Goal: Ask a question

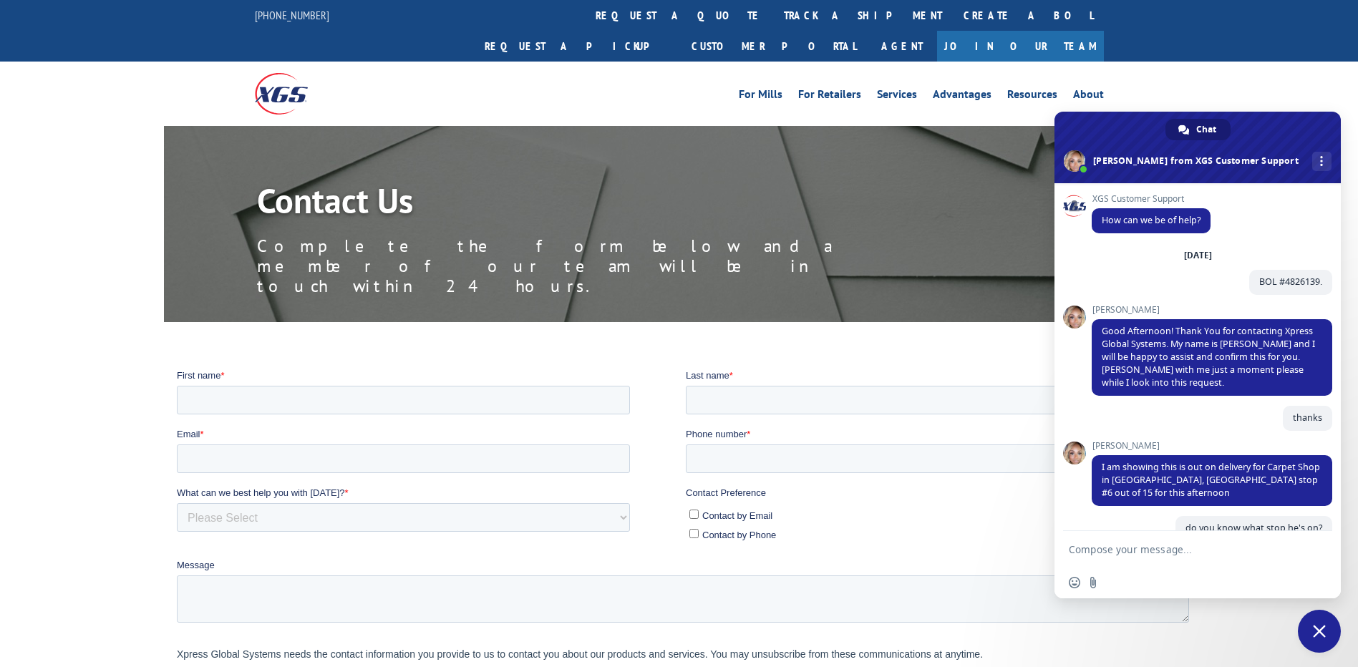
scroll to position [102, 0]
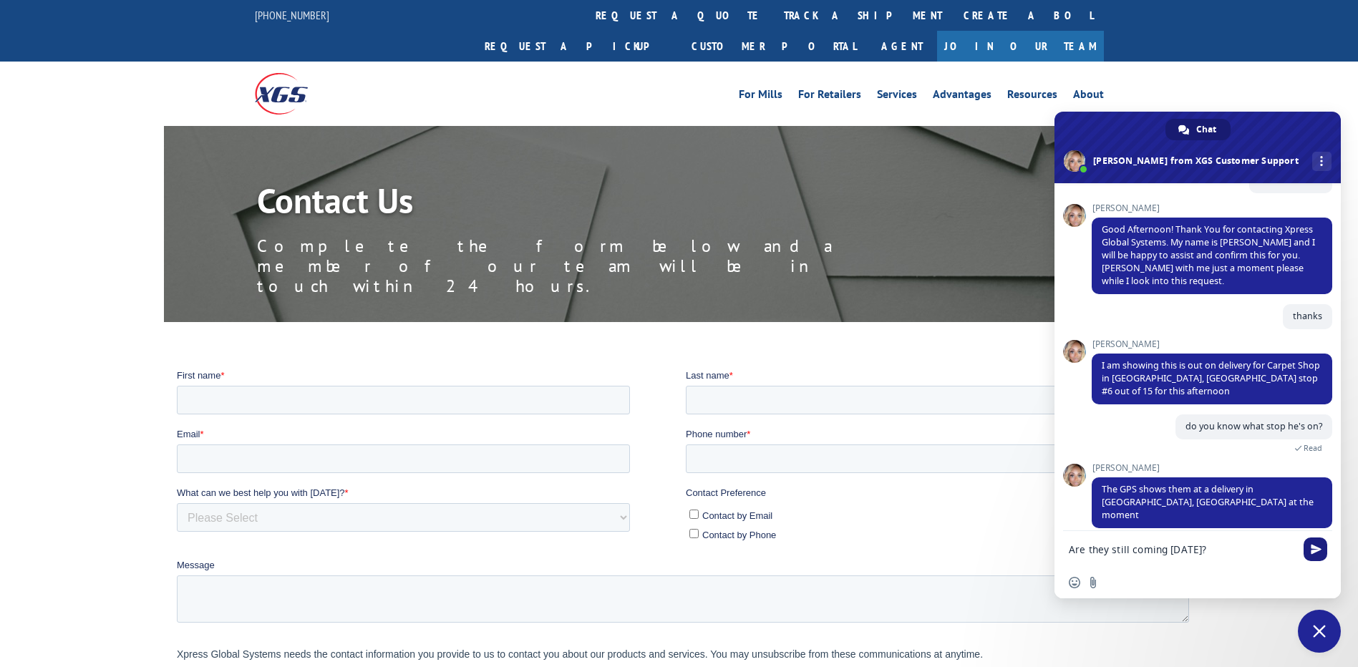
type textarea "Are they still coming [DATE]?"
click at [1314, 544] on span "Send" at bounding box center [1316, 550] width 24 height 24
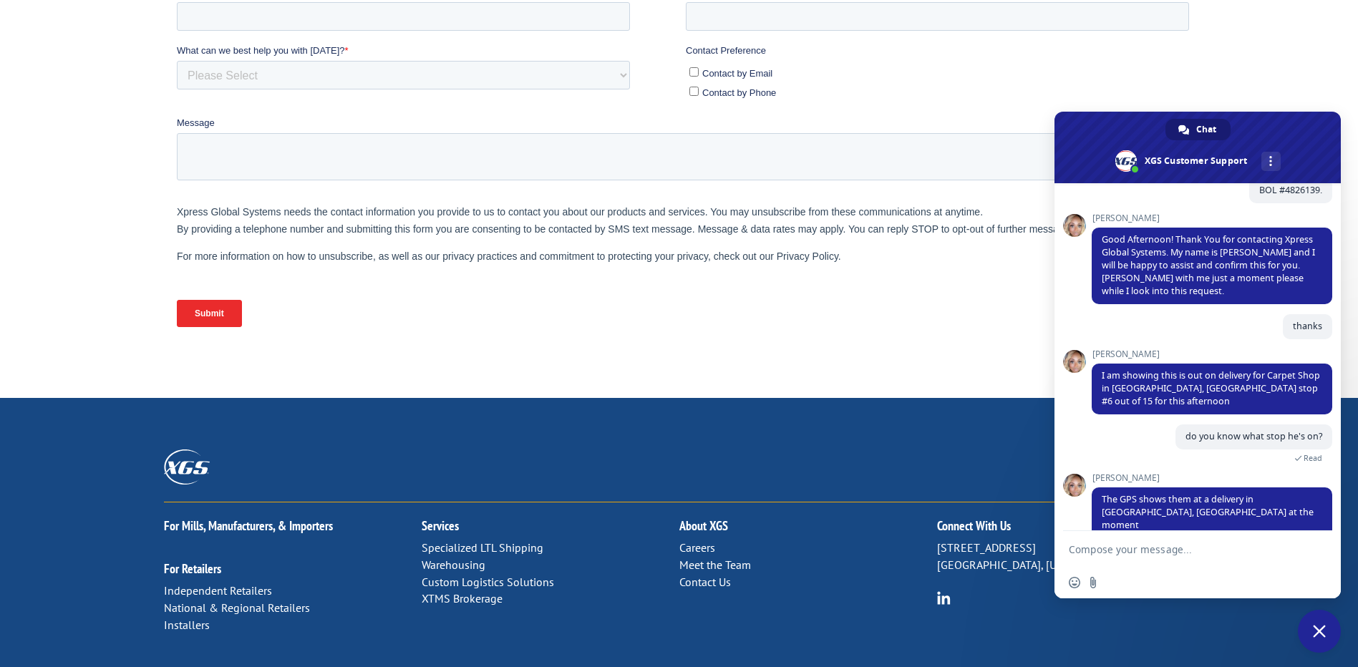
scroll to position [0, 0]
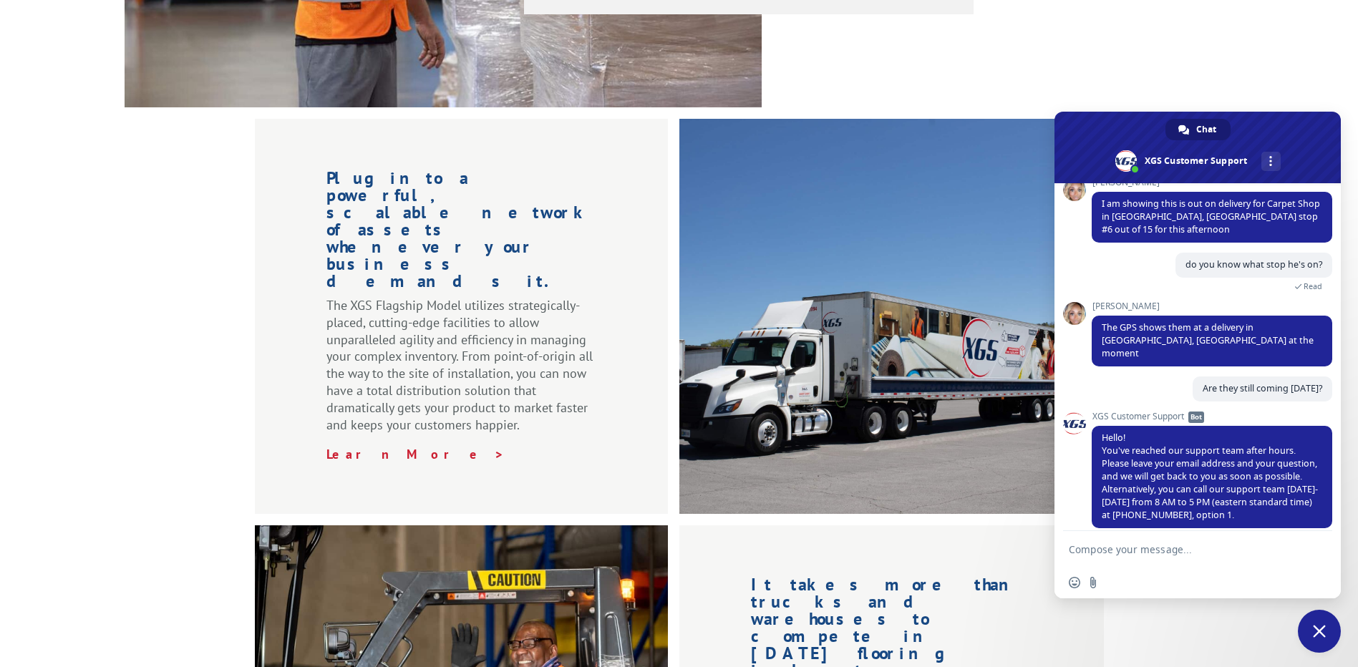
scroll to position [1236, 0]
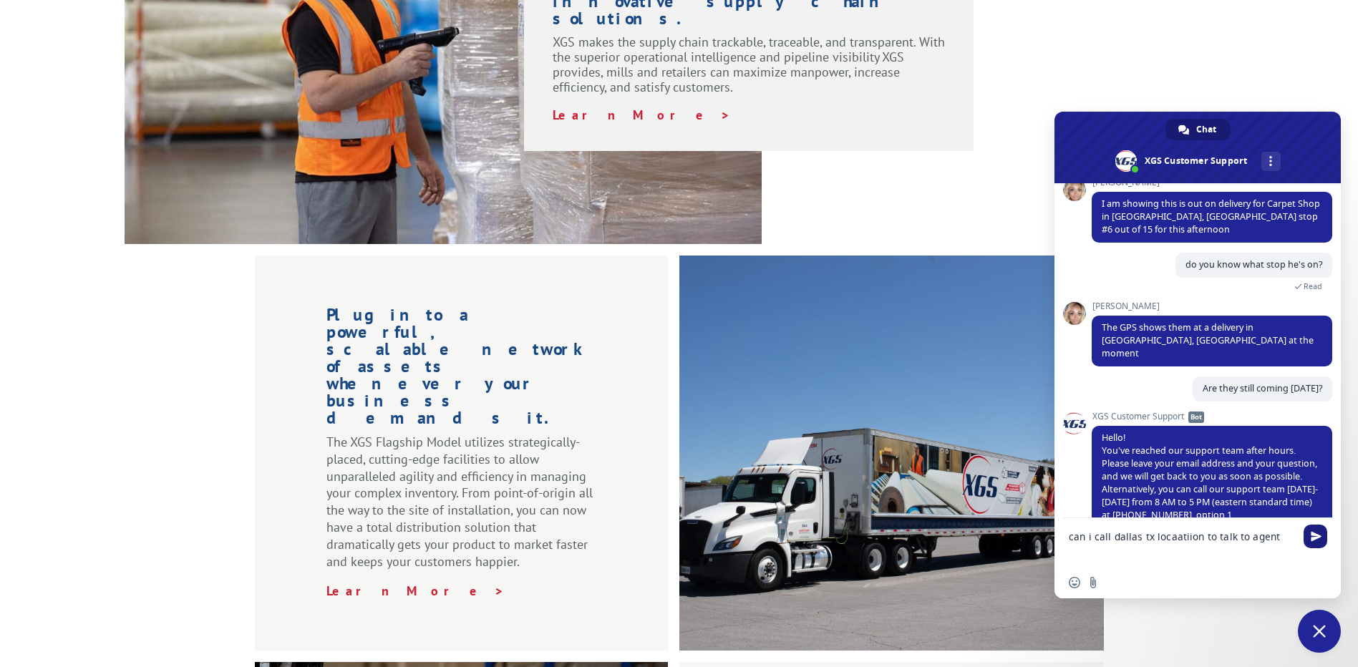
type textarea "can i call dallas tx locaatiion to talk to agent"
click at [1311, 535] on span "Send" at bounding box center [1316, 536] width 11 height 11
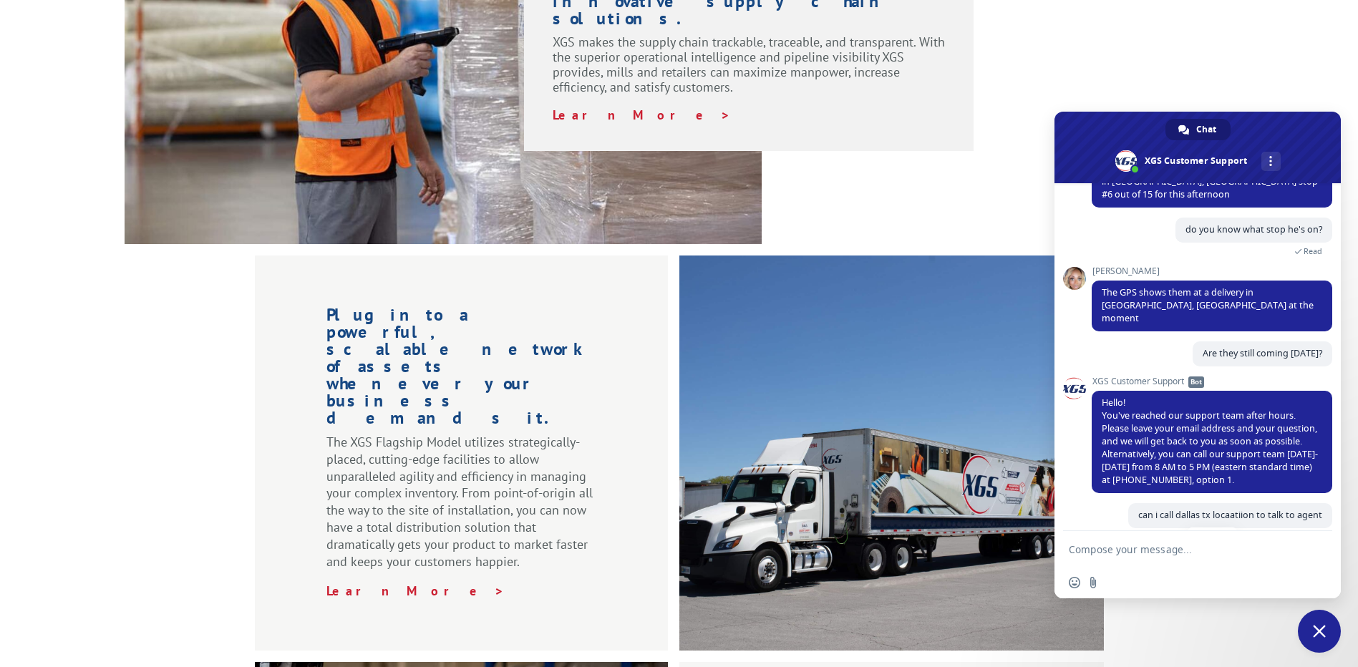
scroll to position [425, 0]
